Goal: Download file/media

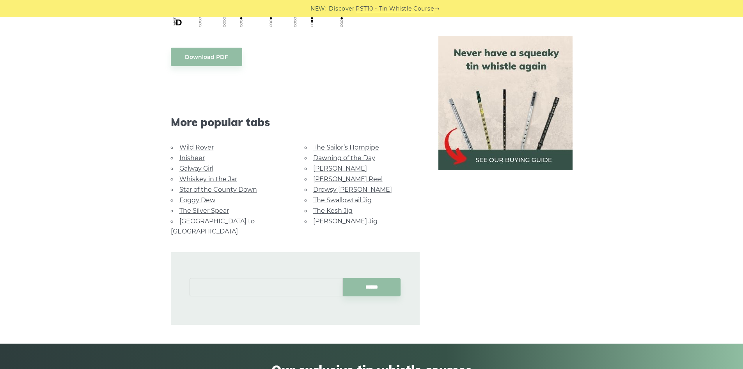
click at [260, 278] on input "text" at bounding box center [266, 287] width 153 height 18
click at [234, 296] on li "Twinkle Twinkle Little Star" at bounding box center [266, 294] width 143 height 9
type input "**********"
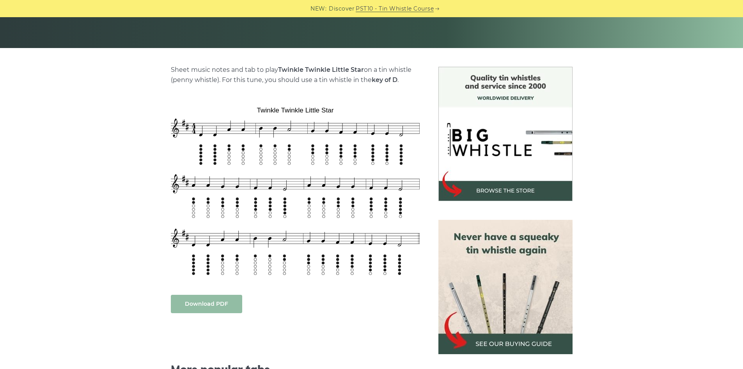
scroll to position [195, 0]
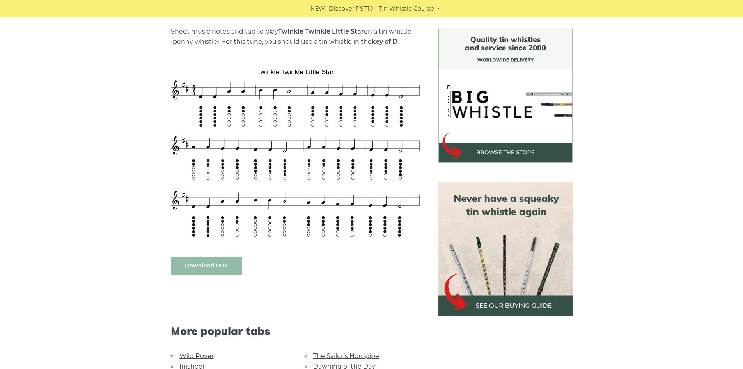
click at [209, 268] on link "Download PDF" at bounding box center [206, 265] width 71 height 18
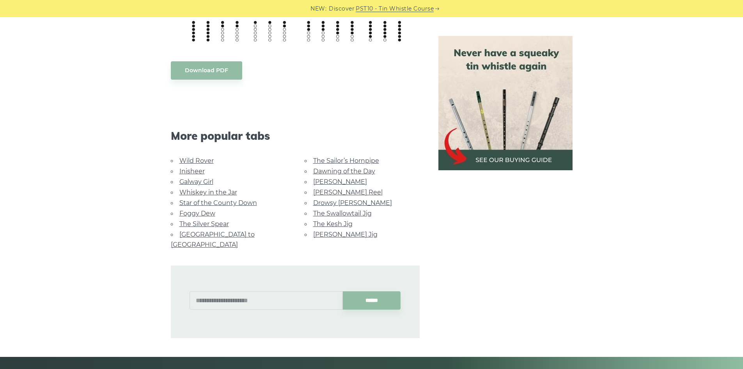
scroll to position [429, 0]
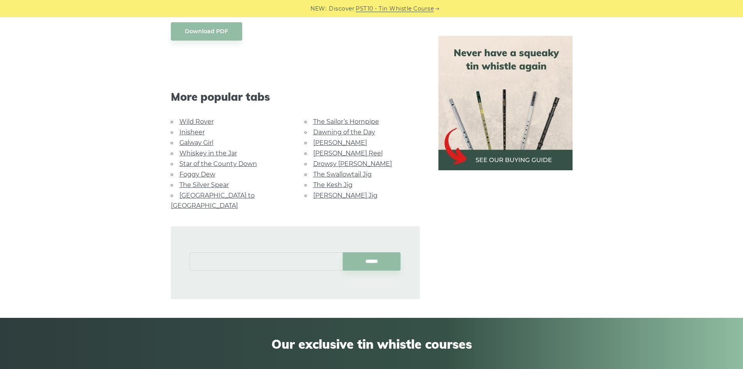
click at [275, 252] on input "text" at bounding box center [266, 261] width 153 height 18
click at [255, 268] on li "Mary Had a Little Lamb" at bounding box center [266, 268] width 143 height 9
type input "**********"
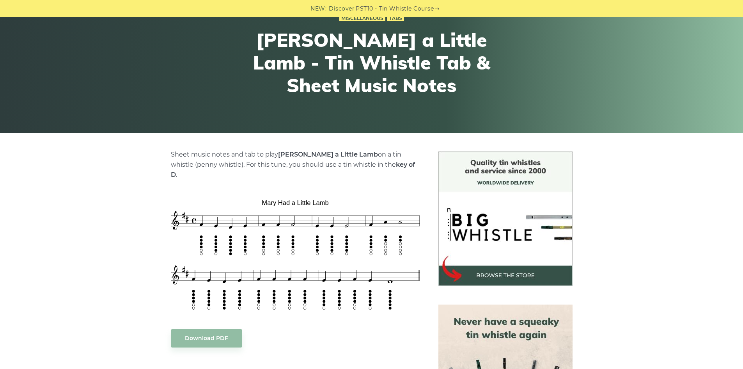
scroll to position [156, 0]
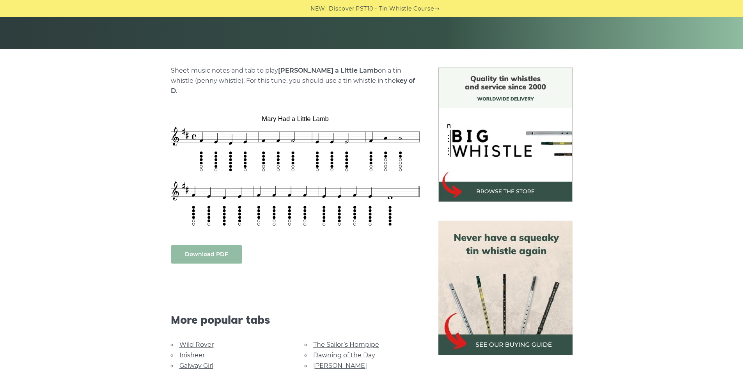
click at [212, 247] on link "Download PDF" at bounding box center [206, 254] width 71 height 18
